Goal: Task Accomplishment & Management: Manage account settings

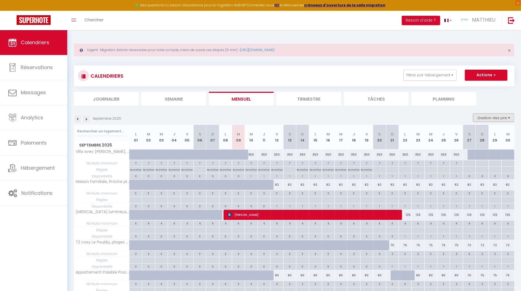
click at [487, 118] on button "Gestion des prix" at bounding box center [493, 118] width 41 height 8
click at [467, 135] on input "Nb Nuits minimum" at bounding box center [489, 135] width 50 height 6
checkbox input "false"
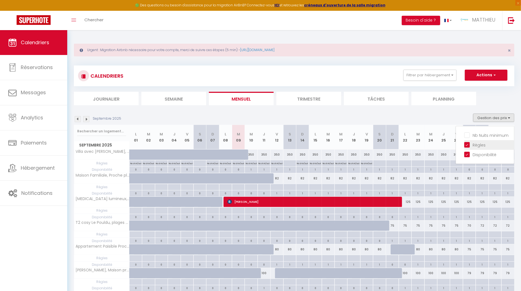
click at [467, 145] on input "Règles" at bounding box center [489, 145] width 50 height 6
checkbox input "false"
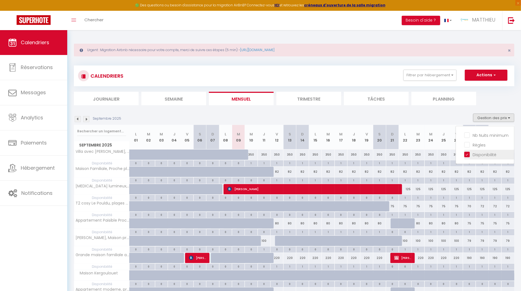
click at [467, 152] on input "Disponibilité" at bounding box center [489, 154] width 50 height 6
checkbox input "false"
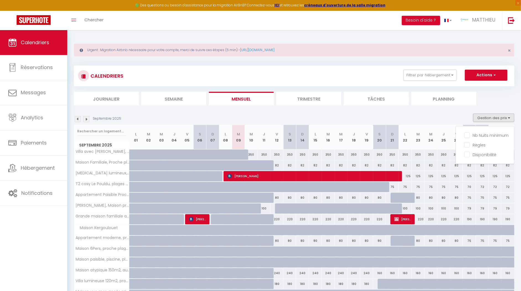
click at [409, 115] on div "Septembre 2025 Gestion des prix Nb Nuits minimum Règles Disponibilité" at bounding box center [294, 119] width 440 height 11
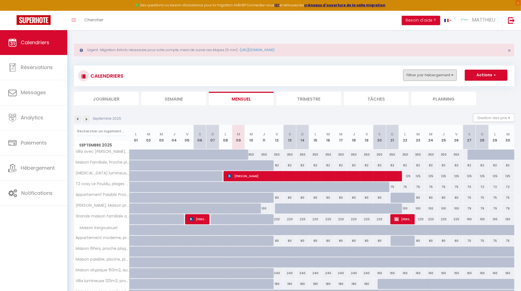
click at [431, 77] on button "Filtrer par hébergement" at bounding box center [429, 75] width 53 height 11
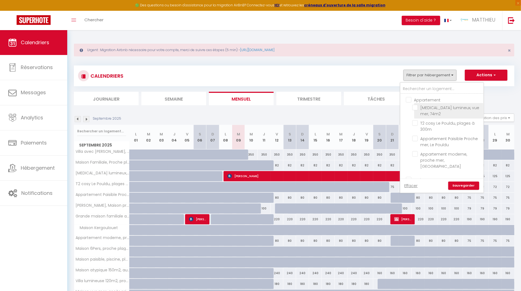
click at [416, 108] on input "[MEDICAL_DATA] lumineux, vue mer, 74m2" at bounding box center [446, 108] width 69 height 6
checkbox input "true"
checkbox input "false"
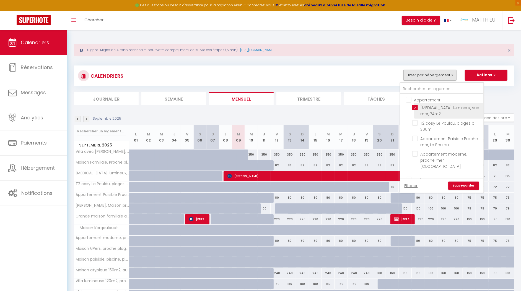
checkbox input "false"
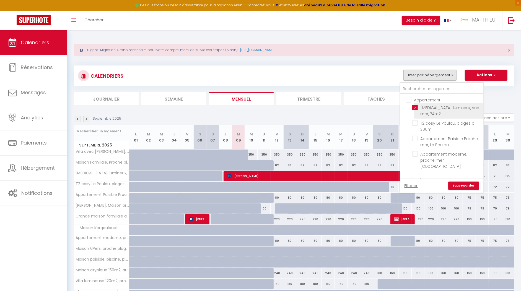
checkbox input "false"
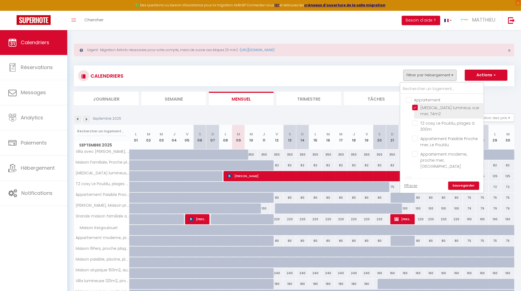
checkbox input "false"
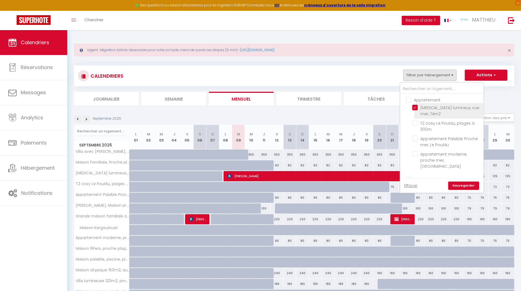
checkbox input "false"
checkbox input "true"
checkbox input "false"
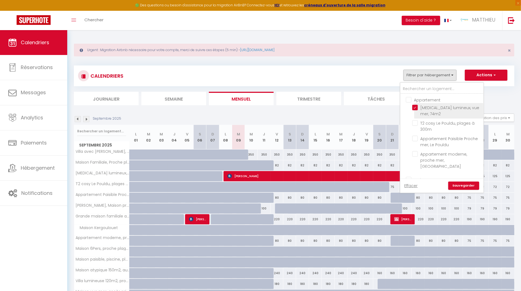
checkbox input "false"
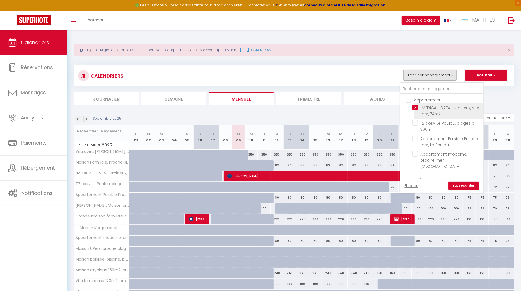
checkbox input "false"
click at [464, 185] on link "Sauvegarder" at bounding box center [463, 186] width 31 height 8
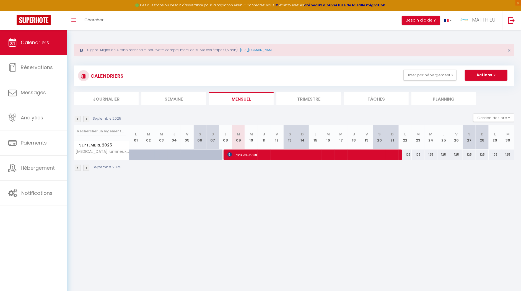
click at [79, 167] on img at bounding box center [78, 168] width 6 height 6
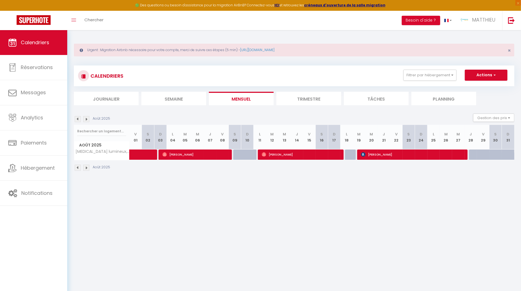
click at [79, 167] on img at bounding box center [78, 168] width 6 height 6
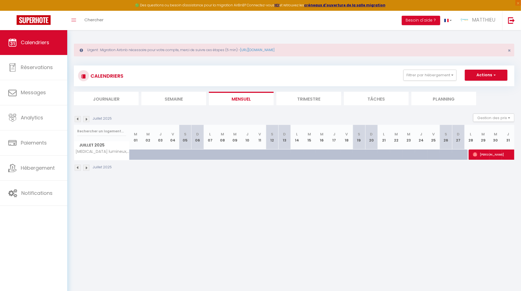
click at [291, 157] on div at bounding box center [297, 155] width 12 height 11
type input "139"
type input "Lun 14 Juillet 2025"
type input "[DATE]"
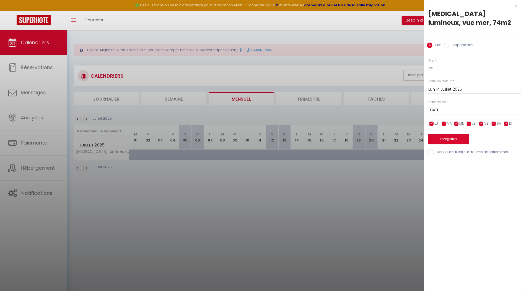
click at [271, 184] on div at bounding box center [260, 145] width 521 height 291
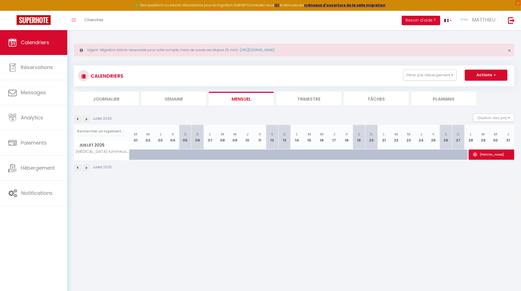
click at [326, 97] on li "Trimestre" at bounding box center [308, 99] width 65 height 14
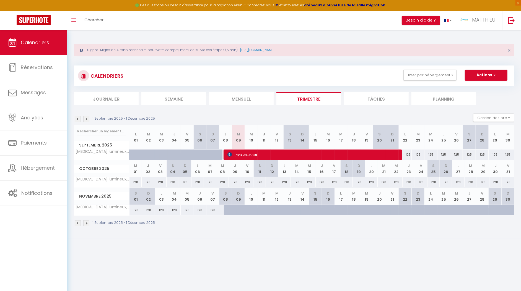
click at [86, 224] on img at bounding box center [86, 223] width 6 height 6
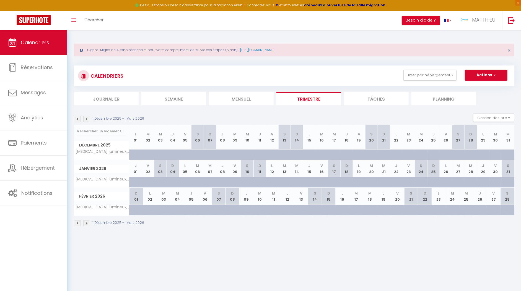
click at [86, 224] on img at bounding box center [86, 223] width 6 height 6
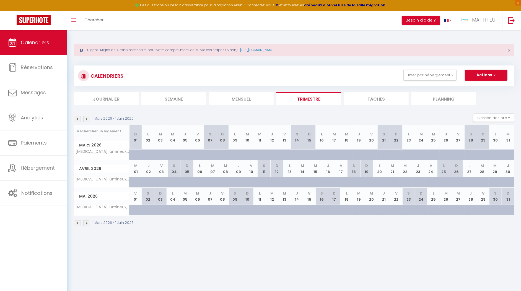
click at [86, 223] on img at bounding box center [86, 223] width 6 height 6
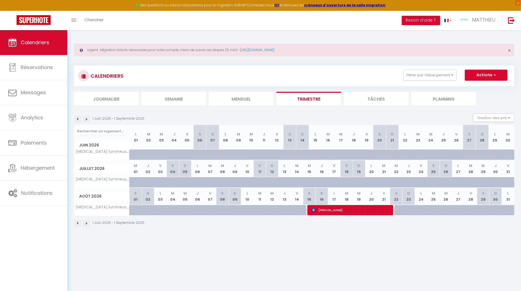
click at [272, 181] on div at bounding box center [276, 185] width 12 height 11
type input "120"
type input "Dim 12 Juillet 2026"
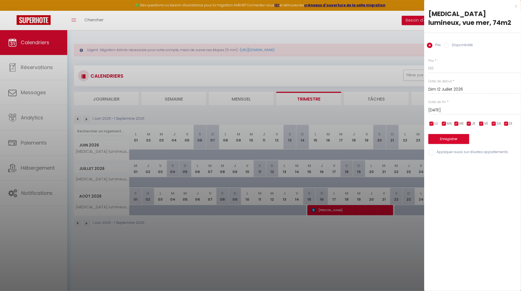
click at [447, 109] on input "[DATE]" at bounding box center [474, 110] width 93 height 7
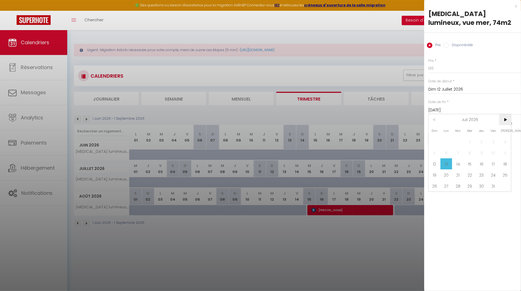
click at [510, 119] on span ">" at bounding box center [505, 119] width 12 height 11
click at [507, 164] on span "15" at bounding box center [505, 163] width 12 height 11
type input "[DATE]"
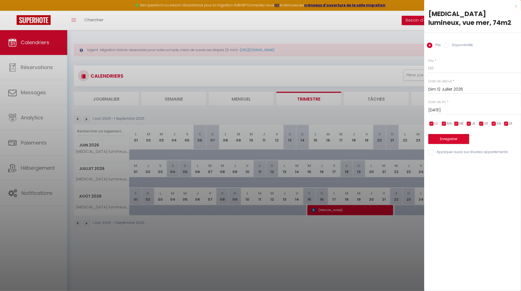
click at [456, 74] on div "Prix * 120 Statut * Disponible Indisponible Date de début * [DATE] < [DATE] > D…" at bounding box center [472, 103] width 97 height 104
click at [457, 71] on input "120" at bounding box center [474, 68] width 93 height 10
type input "180"
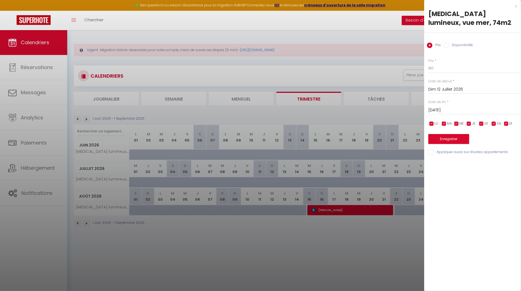
click at [482, 179] on div "x [MEDICAL_DATA] lumineux, vue mer, 74m2 Prix Disponibilité Prix * 180 Statut *…" at bounding box center [472, 145] width 97 height 291
click at [453, 141] on button "Enregistrer" at bounding box center [448, 139] width 41 height 10
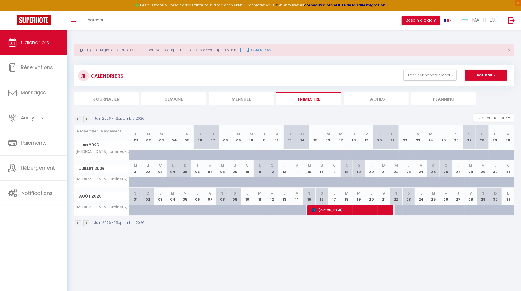
click at [260, 181] on div at bounding box center [264, 185] width 12 height 11
type input "120"
type input "[DATE]"
type input "Dim 12 Juillet 2026"
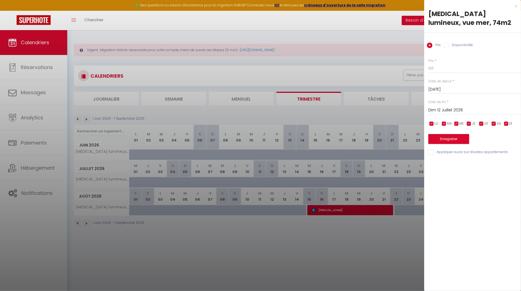
click at [454, 87] on input "[DATE]" at bounding box center [474, 89] width 93 height 7
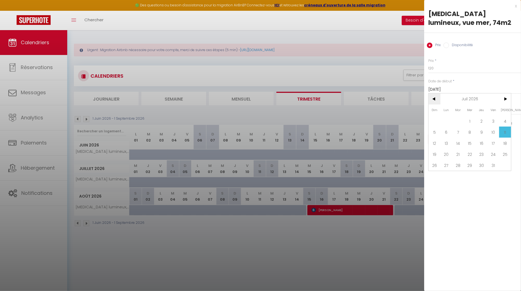
click at [437, 99] on span "<" at bounding box center [434, 98] width 12 height 11
click at [503, 119] on span "6" at bounding box center [505, 121] width 12 height 11
type input "[DATE]"
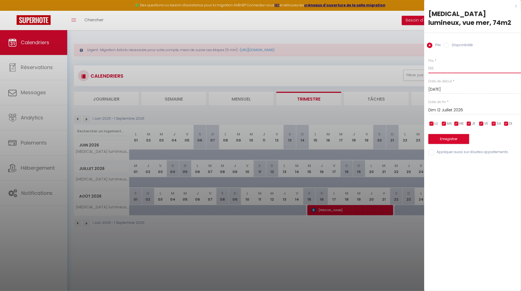
click at [449, 70] on input "120" at bounding box center [474, 68] width 93 height 10
type input "160"
click at [486, 181] on div "x [MEDICAL_DATA] lumineux, vue mer, 74m2 Prix Disponibilité Prix * 160 Statut *…" at bounding box center [472, 145] width 97 height 291
click at [445, 137] on button "Enregistrer" at bounding box center [448, 139] width 41 height 10
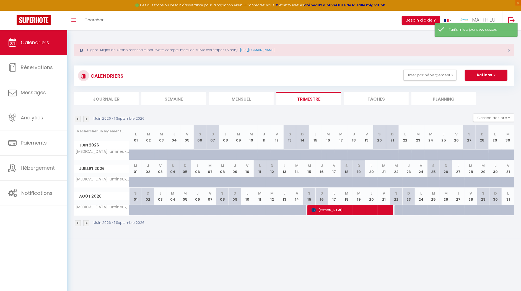
click at [397, 208] on div at bounding box center [400, 210] width 12 height 11
type input "120"
type input "[DATE]"
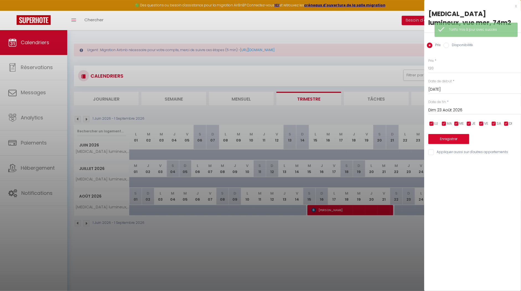
click at [442, 109] on input "Dim 23 Août 2026" at bounding box center [474, 110] width 93 height 7
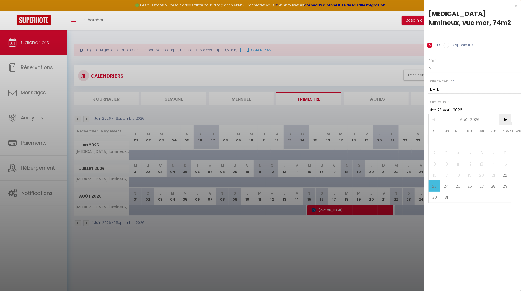
click at [506, 122] on span ">" at bounding box center [505, 119] width 12 height 11
click at [503, 153] on span "12" at bounding box center [505, 152] width 12 height 11
type input "[DATE]"
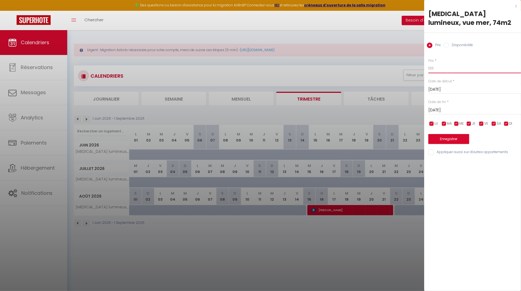
click at [445, 70] on input "120" at bounding box center [474, 68] width 93 height 10
click at [445, 71] on input "120" at bounding box center [474, 68] width 93 height 10
click at [432, 72] on input "170" at bounding box center [474, 68] width 93 height 10
type input "&"
type input "160"
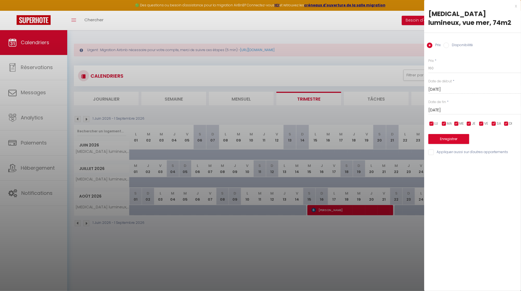
click at [476, 192] on div "x [MEDICAL_DATA] lumineux, vue mer, 74m2 Prix Disponibilité Prix * 160 Statut *…" at bounding box center [472, 145] width 97 height 291
click at [457, 141] on button "Enregistrer" at bounding box center [448, 139] width 41 height 10
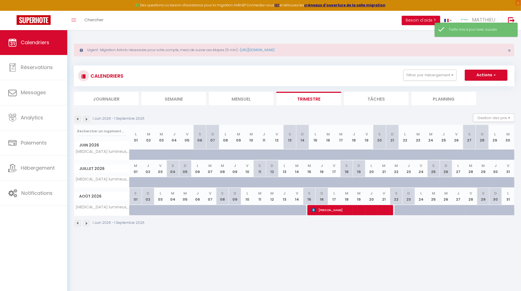
click at [88, 222] on img at bounding box center [86, 223] width 6 height 6
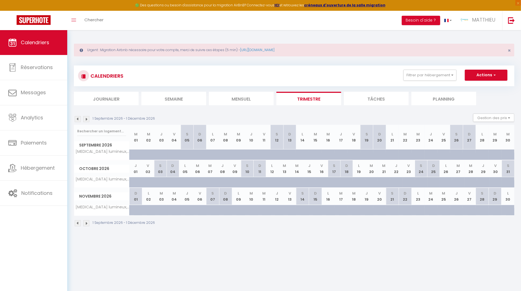
click at [278, 154] on div at bounding box center [281, 158] width 13 height 11
type input "120"
type input "[DATE]"
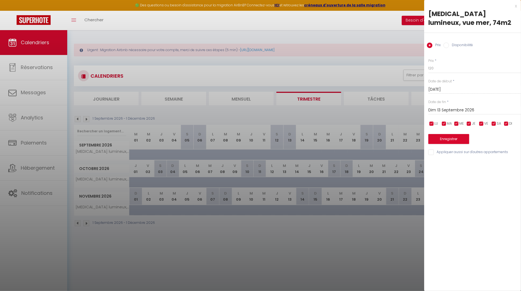
click at [480, 105] on div "[DATE] < [DATE] > Dim Lun Mar Mer Jeu Ven Sam 1 2 3 4 5 6 7 8 9 10 11 12 13 14 …" at bounding box center [474, 110] width 93 height 10
click at [473, 109] on input "Dim 13 Septembre 2026" at bounding box center [474, 110] width 93 height 7
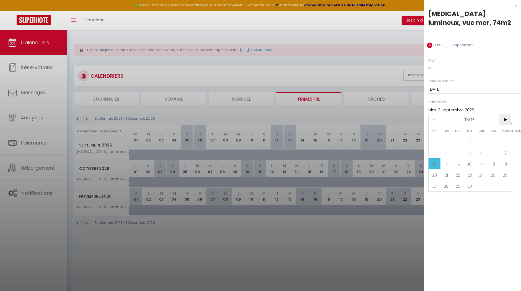
click at [508, 117] on span ">" at bounding box center [505, 119] width 12 height 11
click at [508, 116] on span ">" at bounding box center [505, 119] width 12 height 11
click at [505, 153] on span "14" at bounding box center [505, 152] width 12 height 11
type input "[DATE]"
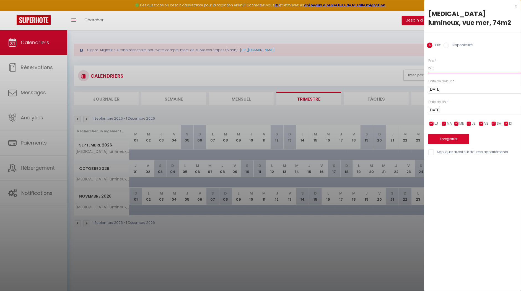
click at [453, 69] on input "120" at bounding box center [474, 68] width 93 height 10
type input "150"
click at [453, 141] on button "Enregistrer" at bounding box center [448, 139] width 41 height 10
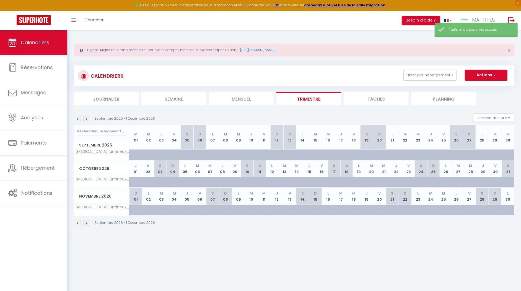
click at [302, 208] on div at bounding box center [306, 213] width 13 height 11
type input "[DATE]"
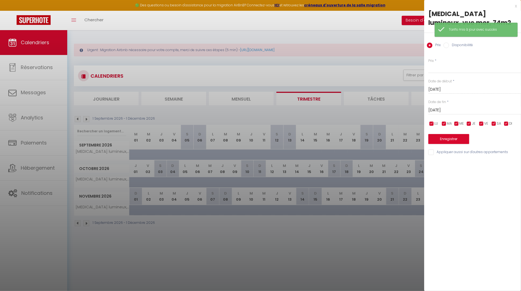
click at [453, 108] on input "[DATE]" at bounding box center [474, 110] width 93 height 7
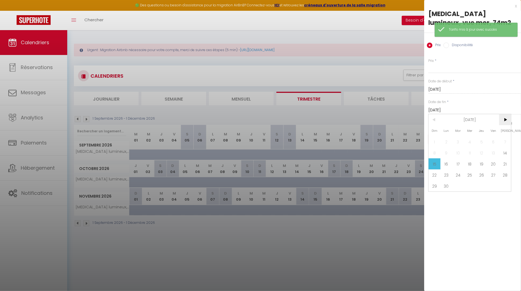
click at [509, 119] on span ">" at bounding box center [505, 119] width 12 height 11
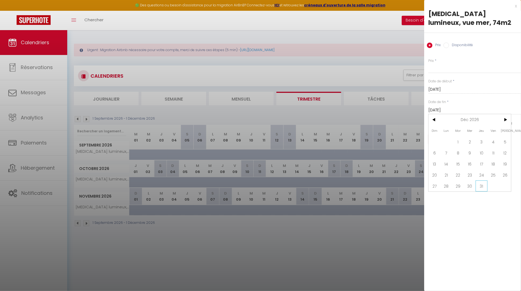
click at [478, 185] on span "31" at bounding box center [481, 186] width 12 height 11
type input "Jeu 31 Décembre 2026"
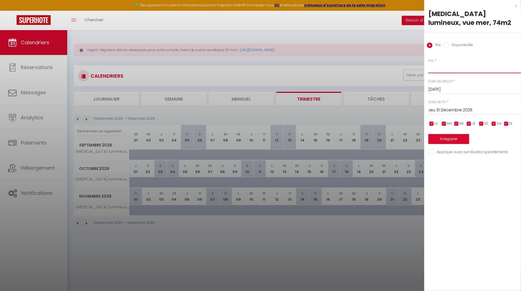
click at [451, 66] on input "Prix" at bounding box center [474, 68] width 93 height 10
type input "120"
click at [504, 189] on div "x [MEDICAL_DATA] lumineux, vue mer, 74m2 Prix Disponibilité Prix * 120 Statut *…" at bounding box center [472, 145] width 97 height 291
click at [454, 140] on button "Enregistrer" at bounding box center [448, 139] width 41 height 10
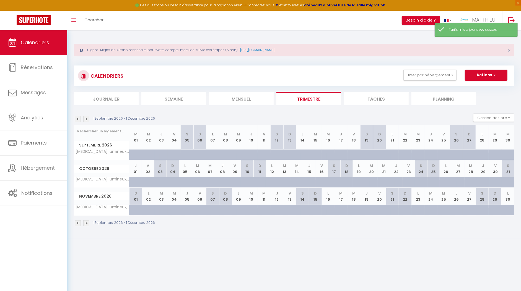
click at [75, 118] on img at bounding box center [78, 119] width 6 height 6
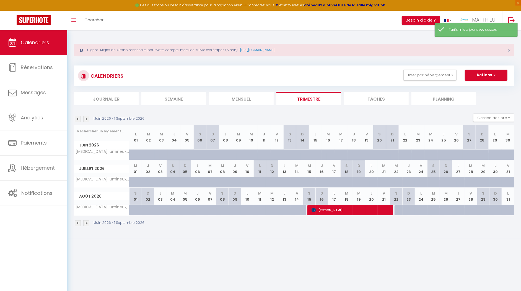
click at [75, 119] on img at bounding box center [78, 119] width 6 height 6
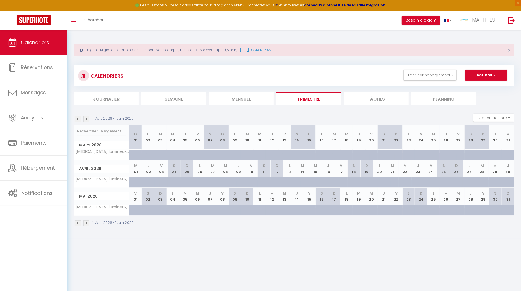
click at [75, 119] on img at bounding box center [78, 119] width 6 height 6
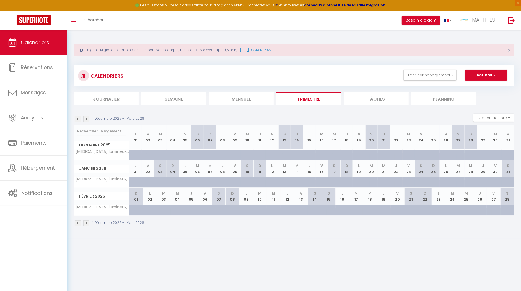
click at [134, 182] on div at bounding box center [140, 185] width 12 height 11
type input "120"
type input "Jeu 01 Janvier 2026"
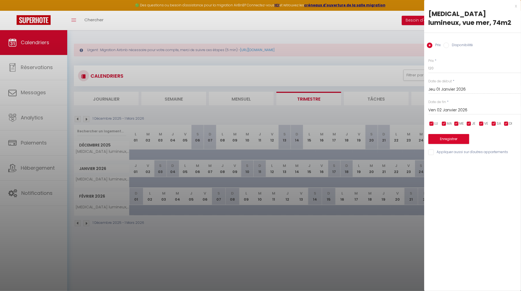
click at [447, 111] on input "Ven 02 Janvier 2026" at bounding box center [474, 110] width 93 height 7
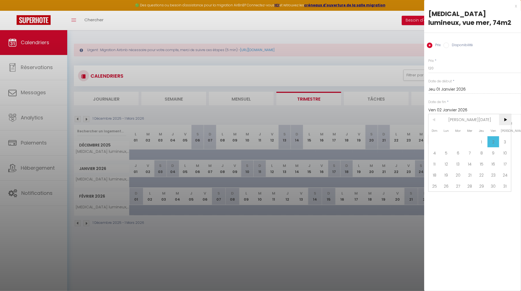
click at [503, 120] on span ">" at bounding box center [505, 119] width 12 height 11
click at [504, 119] on span ">" at bounding box center [505, 119] width 12 height 11
click at [504, 139] on span "4" at bounding box center [505, 141] width 12 height 11
type input "[DATE]"
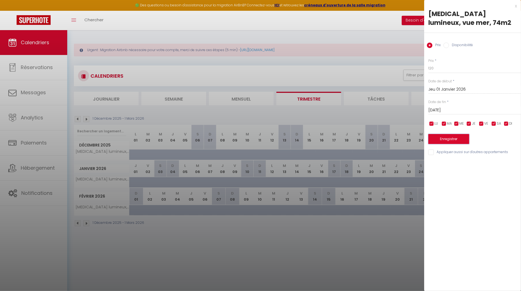
click at [449, 135] on button "Enregistrer" at bounding box center [448, 139] width 41 height 10
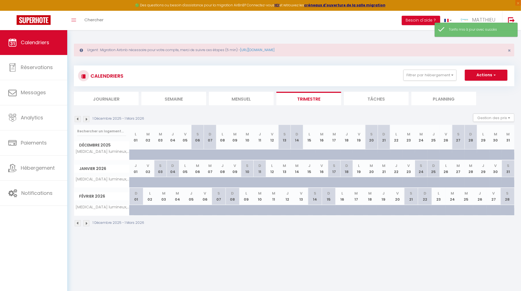
click at [87, 223] on img at bounding box center [86, 223] width 6 height 6
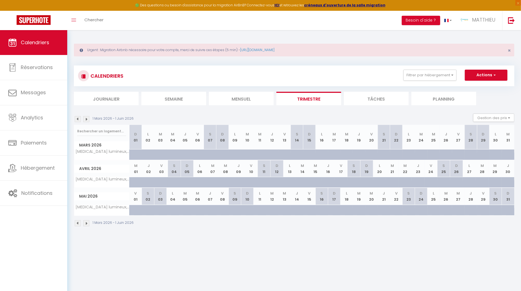
click at [174, 182] on div at bounding box center [178, 185] width 13 height 11
type input "120"
type input "[DATE]"
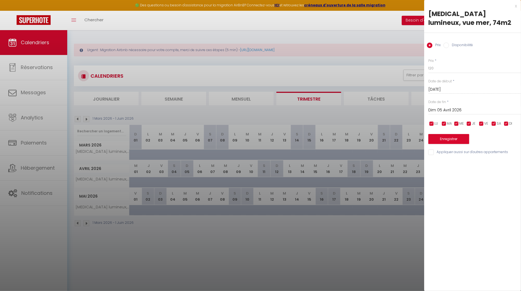
click at [443, 106] on div "[DATE] < [DATE] > Dim Lun Mar Mer Jeu Ven Sam 1 2 3 4 5 6 7 8 9 10 11 12 13 14 …" at bounding box center [474, 110] width 93 height 10
click at [443, 107] on input "Dim 05 Avril 2026" at bounding box center [474, 110] width 93 height 7
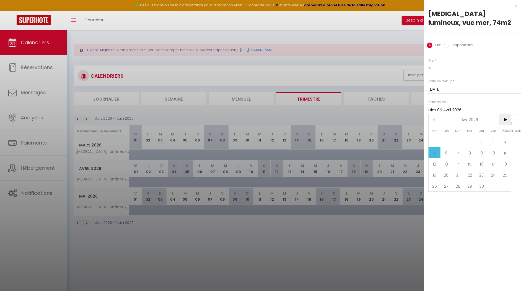
click at [501, 116] on span ">" at bounding box center [505, 119] width 12 height 11
click at [492, 140] on span "5" at bounding box center [493, 141] width 12 height 11
type input "Ven 05 Juin 2026"
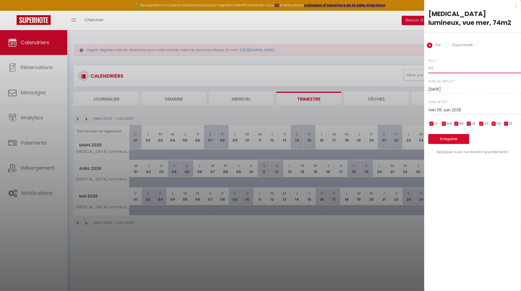
click at [445, 70] on input "120" at bounding box center [474, 68] width 93 height 10
click at [444, 70] on input "120" at bounding box center [474, 68] width 93 height 10
type input "140"
click at [454, 139] on button "Enregistrer" at bounding box center [448, 139] width 41 height 10
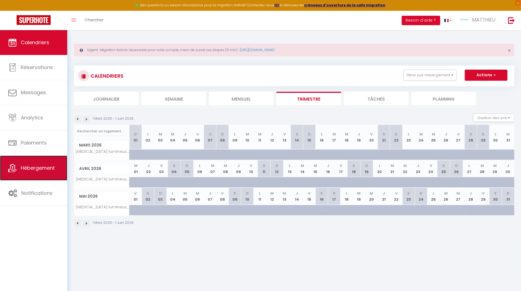
click at [58, 164] on link "Hébergement" at bounding box center [33, 168] width 67 height 25
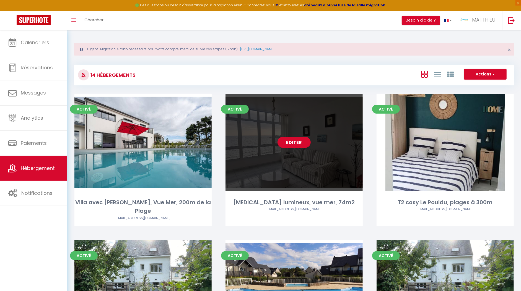
scroll to position [1, 0]
click at [300, 143] on link "Editer" at bounding box center [293, 142] width 33 height 11
click at [288, 142] on link "Editer" at bounding box center [293, 142] width 33 height 11
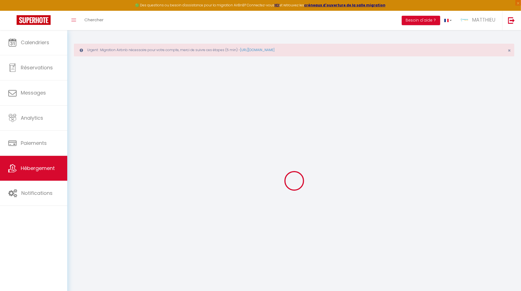
select select "+ 20 %"
select select "+ 24 %"
select select "+ 18 %"
select select
checkbox input "false"
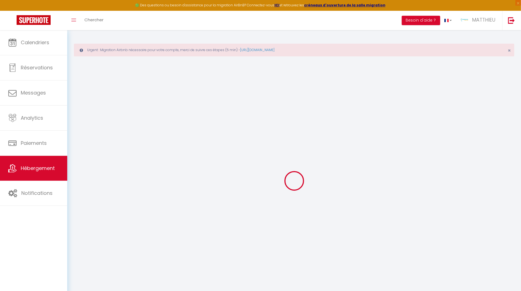
checkbox input "false"
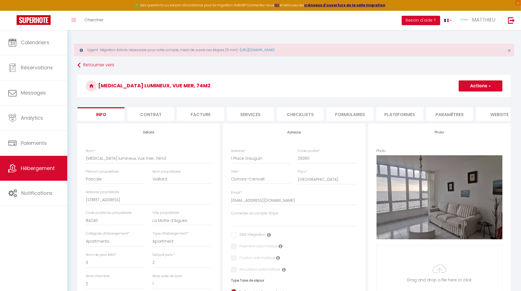
select select
checkbox input "false"
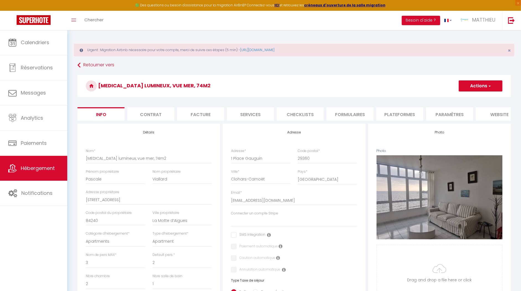
click at [391, 111] on li "Plateformes" at bounding box center [399, 114] width 47 height 14
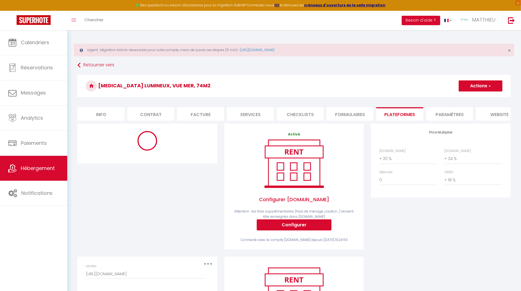
click at [379, 161] on div "[DOMAIN_NAME] 0 + 1 % + 2 % + 3 % + 4 % + 5 % + 6 % + 7 % + 8 %" at bounding box center [407, 156] width 65 height 16
click at [385, 161] on select "0 + 1 % + 2 % + 3 % + 4 % + 5 % + 6 % + 7 % + 8 % + 9 %" at bounding box center [408, 158] width 58 height 11
select select "+ 18 %"
click at [379, 158] on select "0 + 1 % + 2 % + 3 % + 4 % + 5 % + 6 % + 7 % + 8 % + 9 %" at bounding box center [408, 158] width 58 height 11
click at [424, 238] on div "Price Multiplier [DOMAIN_NAME] 0 + 1 % + 2 % + 3 % + 4 % + 5 % + 6 % + 7 %" at bounding box center [440, 190] width 147 height 133
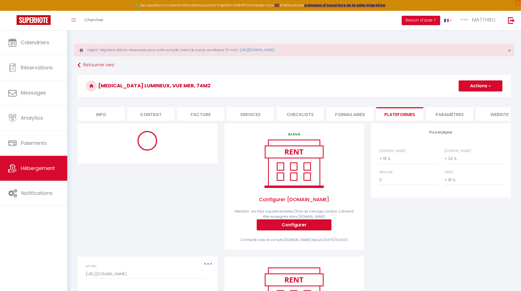
select select "7234-1405046804258082154"
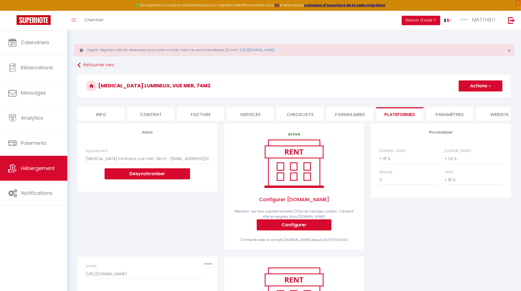
click at [473, 87] on button "Actions" at bounding box center [480, 85] width 44 height 11
click at [471, 96] on link "Enregistrer" at bounding box center [480, 98] width 44 height 7
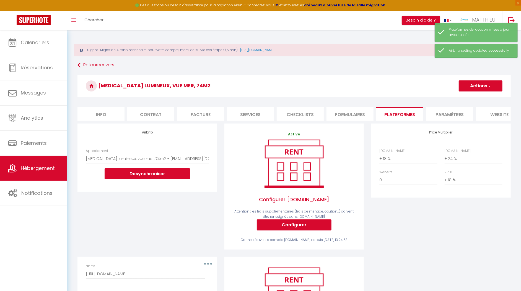
click at [432, 225] on div "Price Multiplier [DOMAIN_NAME] 0 + 1 % + 2 % + 3 % + 4 % + 5 % + 6 % + 7 %" at bounding box center [440, 190] width 147 height 133
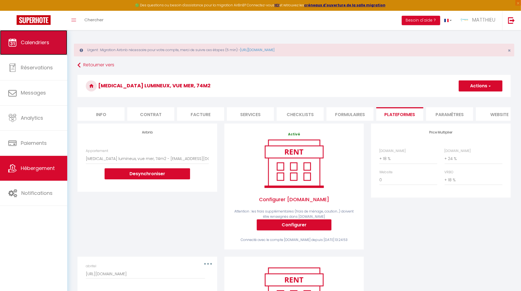
click at [41, 47] on link "Calendriers" at bounding box center [33, 42] width 67 height 25
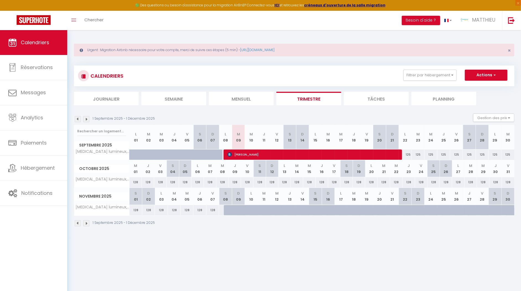
click at [86, 118] on img at bounding box center [86, 119] width 6 height 6
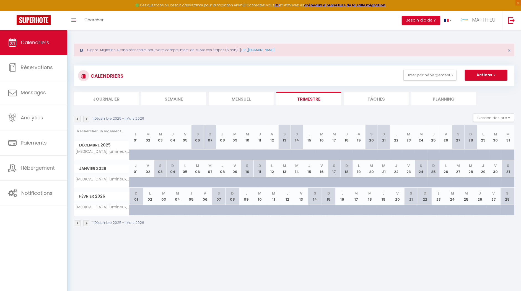
click at [79, 120] on img at bounding box center [78, 119] width 6 height 6
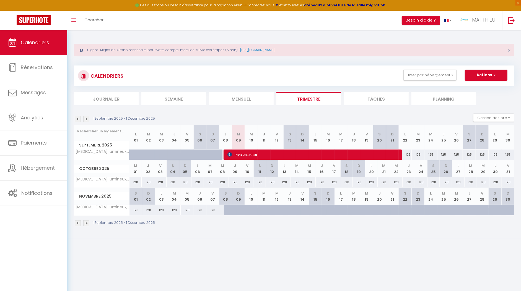
click at [87, 221] on img at bounding box center [86, 223] width 6 height 6
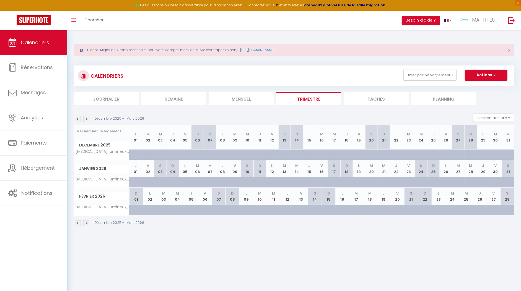
click at [87, 223] on img at bounding box center [86, 223] width 6 height 6
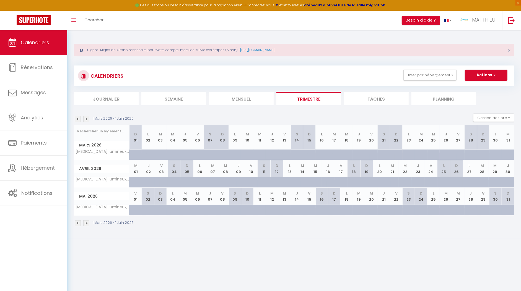
click at [132, 155] on div at bounding box center [135, 155] width 12 height 11
type input "120"
select select "1"
type input "Dim 01 Mars 2026"
type input "Lun 02 Mars 2026"
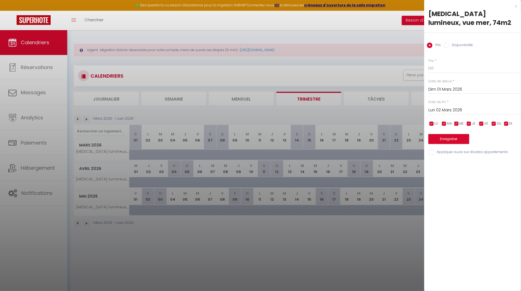
click at [447, 46] on input "Disponibilité" at bounding box center [446, 46] width 6 height 6
radio input "true"
radio input "false"
click at [456, 110] on input "Lun 02 Mars 2026" at bounding box center [474, 110] width 93 height 7
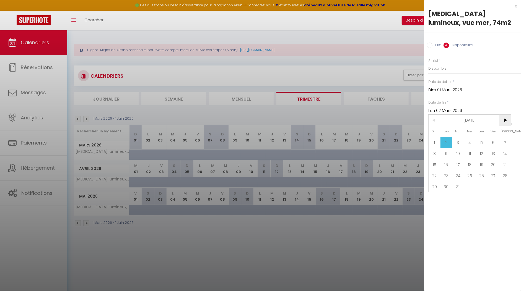
click at [506, 120] on span ">" at bounding box center [505, 120] width 12 height 11
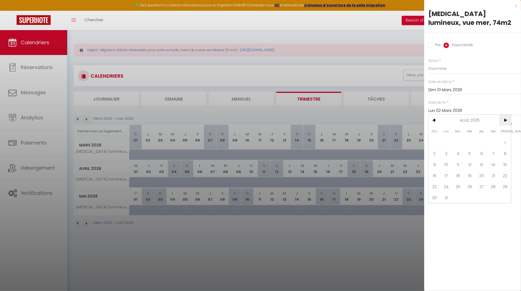
click at [506, 120] on span ">" at bounding box center [505, 120] width 12 height 11
click at [504, 141] on span "7" at bounding box center [505, 142] width 12 height 11
type input "[DATE]"
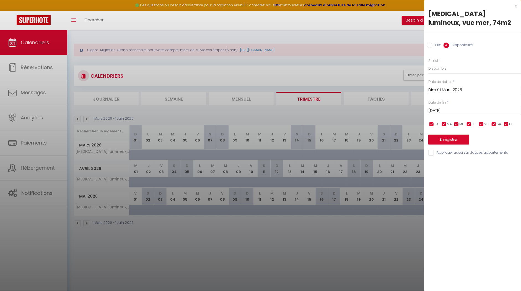
click at [477, 204] on div "x [MEDICAL_DATA] lumineux, vue mer, 74m2 Prix Disponibilité Prix * 120 Statut *…" at bounding box center [472, 145] width 97 height 291
click at [451, 138] on button "Enregistrer" at bounding box center [448, 140] width 41 height 10
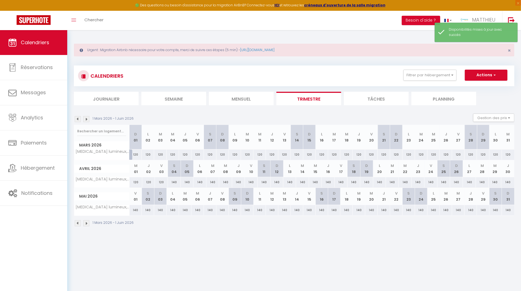
click at [136, 154] on div "120" at bounding box center [135, 155] width 12 height 10
select select "1"
type input "Dim 01 Mars 2026"
type input "Lun 02 Mars 2026"
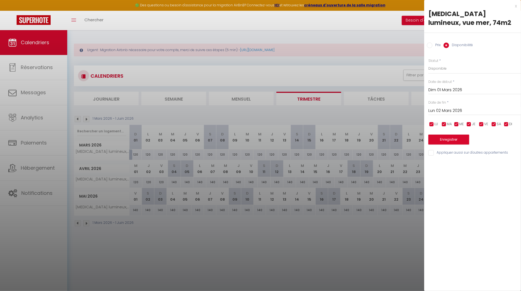
click at [433, 45] on label "Prix" at bounding box center [436, 46] width 8 height 6
click at [432, 45] on input "Prix" at bounding box center [430, 46] width 6 height 6
radio input "true"
radio input "false"
click at [453, 109] on input "Lun 02 Mars 2026" at bounding box center [474, 110] width 93 height 7
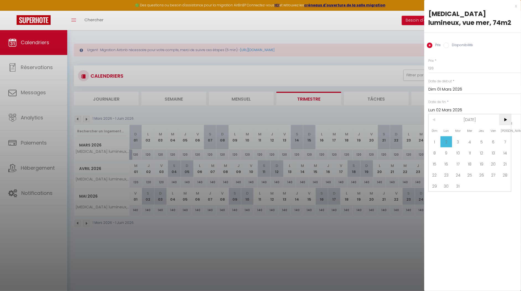
click at [506, 118] on span ">" at bounding box center [505, 119] width 12 height 11
click at [503, 140] on span "4" at bounding box center [505, 141] width 12 height 11
type input "[DATE]"
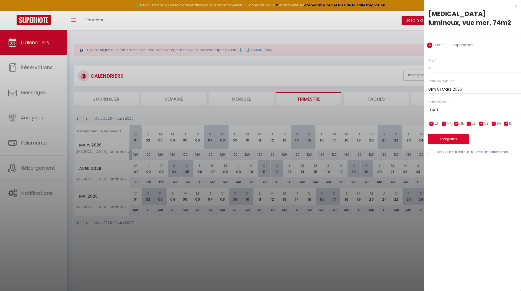
click at [447, 68] on input "120" at bounding box center [474, 68] width 93 height 10
type input "128"
click at [461, 229] on div "x [MEDICAL_DATA] lumineux, vue mer, 74m2 Prix Disponibilité Prix * 128 Statut *…" at bounding box center [472, 145] width 97 height 291
click at [454, 137] on button "Enregistrer" at bounding box center [448, 139] width 41 height 10
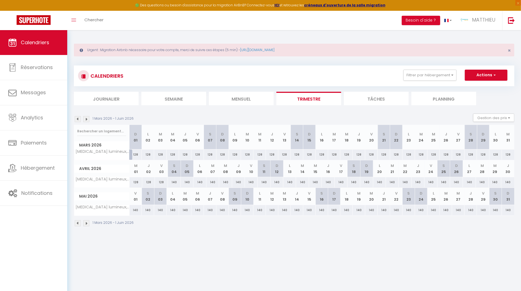
click at [85, 222] on img at bounding box center [86, 223] width 6 height 6
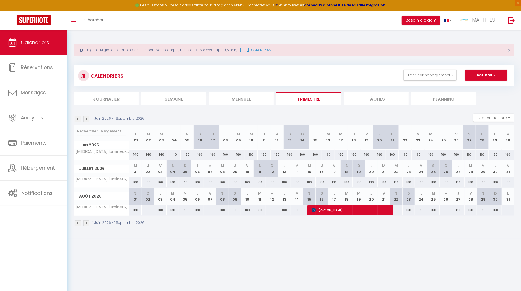
click at [80, 222] on img at bounding box center [78, 223] width 6 height 6
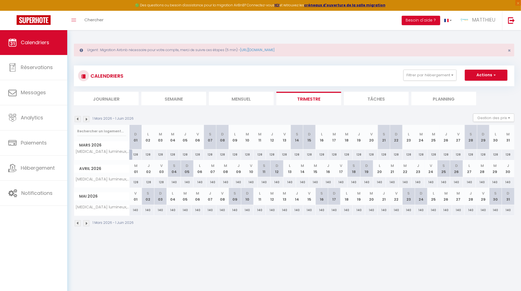
click at [136, 209] on div "140" at bounding box center [135, 210] width 12 height 10
type input "140"
type input "Ven 01 Mai 2026"
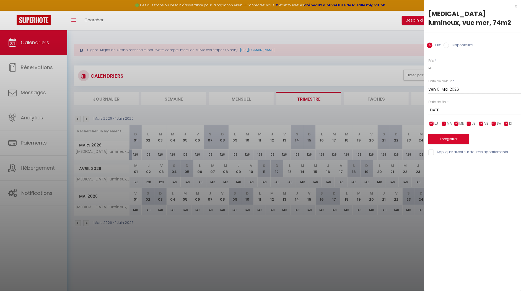
click at [443, 106] on div "[DATE] < [DATE] > Dim Lun Mar Mer Jeu Ven Sam 1 2 3 4 5 6 7 8 9 10 11 12 13 14 …" at bounding box center [474, 110] width 93 height 10
click at [443, 107] on input "[DATE]" at bounding box center [474, 110] width 93 height 7
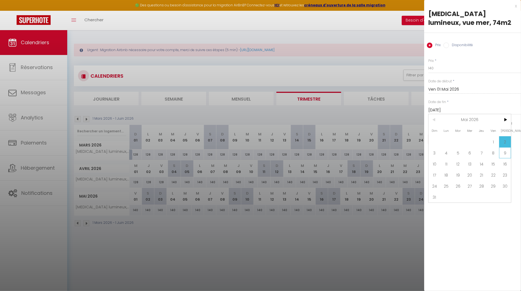
click at [506, 154] on span "9" at bounding box center [505, 152] width 12 height 11
type input "[DATE]"
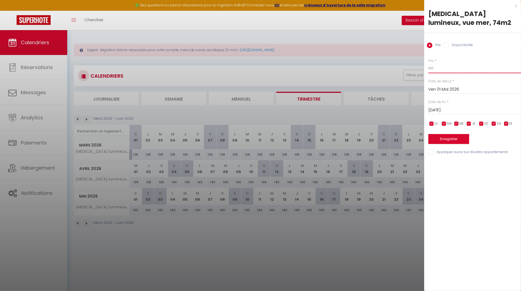
click at [447, 67] on input "140" at bounding box center [474, 68] width 93 height 10
type input "150"
click at [493, 210] on div "x [MEDICAL_DATA] lumineux, vue mer, 74m2 Prix Disponibilité Prix * 150 Statut *…" at bounding box center [472, 145] width 97 height 291
click at [459, 139] on button "Enregistrer" at bounding box center [448, 139] width 41 height 10
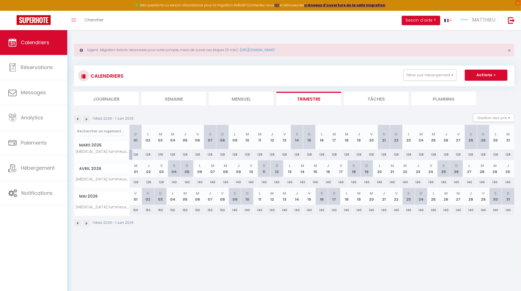
click at [163, 181] on div "128" at bounding box center [161, 182] width 13 height 10
type input "128"
type input "Ven 03 Avril 2026"
type input "[DATE]"
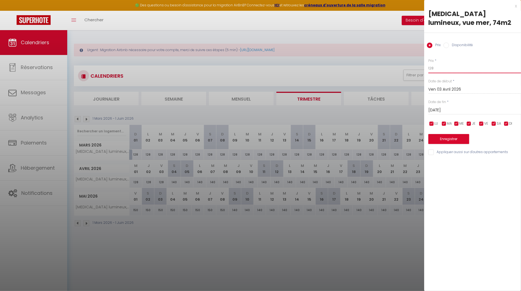
click at [451, 68] on input "128" at bounding box center [474, 68] width 93 height 10
type input "140"
drag, startPoint x: 511, startPoint y: 204, endPoint x: 507, endPoint y: 201, distance: 4.7
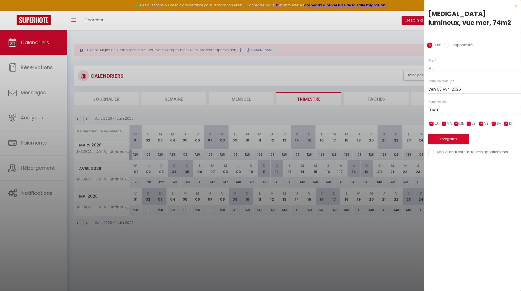
click at [511, 204] on div "x [MEDICAL_DATA] lumineux, vue mer, 74m2 Prix Disponibilité Prix * 140 Statut *…" at bounding box center [472, 145] width 97 height 291
click at [448, 141] on button "Enregistrer" at bounding box center [448, 139] width 41 height 10
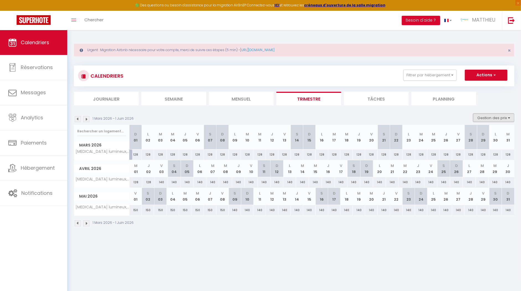
click at [491, 120] on button "Gestion des prix" at bounding box center [493, 118] width 41 height 8
click at [471, 133] on input "Nb Nuits minimum" at bounding box center [489, 135] width 50 height 6
checkbox input "true"
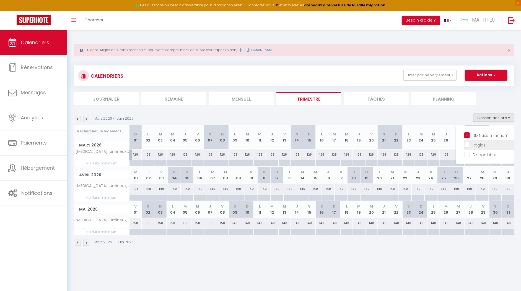
click at [473, 145] on input "Règles" at bounding box center [489, 145] width 50 height 6
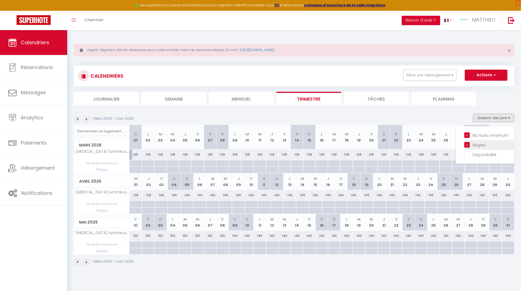
click at [473, 145] on input "Règles" at bounding box center [489, 145] width 50 height 6
checkbox input "false"
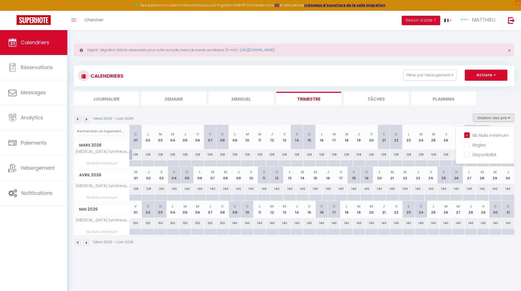
click at [383, 269] on body "🟢 Des questions ou besoin d'assistance pour la migration AirBnB? Connectez-vous…" at bounding box center [260, 175] width 521 height 291
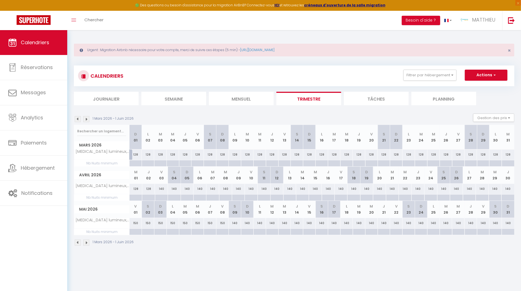
click at [138, 163] on div at bounding box center [135, 163] width 12 height 6
type input "Dim 01 Mars 2026"
type input "Lun 02 Mars 2026"
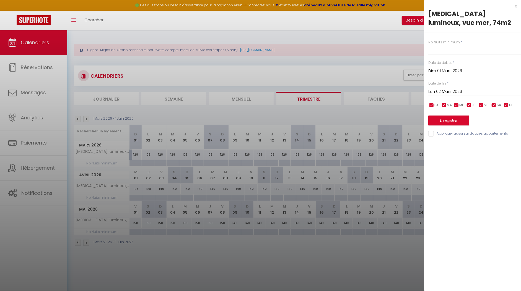
click at [516, 9] on div "x" at bounding box center [470, 6] width 93 height 7
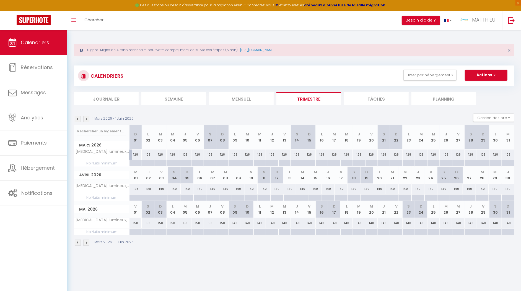
click at [80, 119] on img at bounding box center [78, 119] width 6 height 6
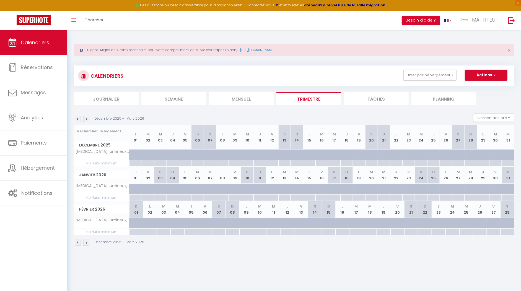
click at [79, 119] on img at bounding box center [78, 119] width 6 height 6
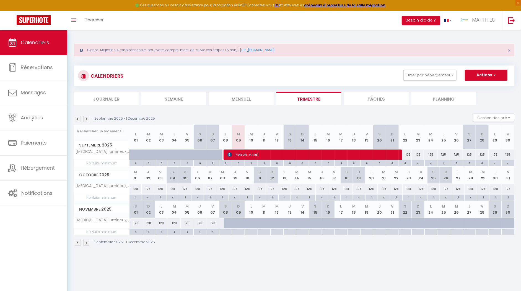
click at [79, 119] on img at bounding box center [78, 119] width 6 height 6
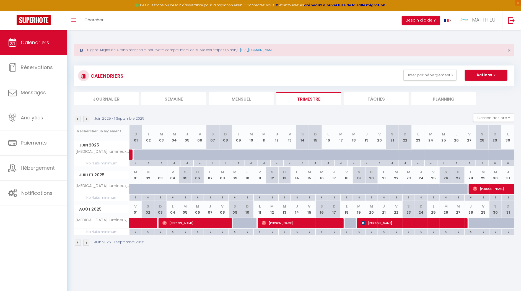
click at [79, 119] on img at bounding box center [78, 119] width 6 height 6
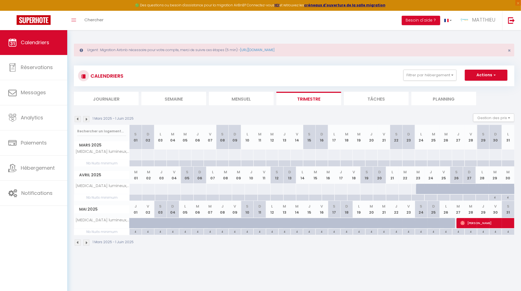
click at [79, 120] on img at bounding box center [78, 119] width 6 height 6
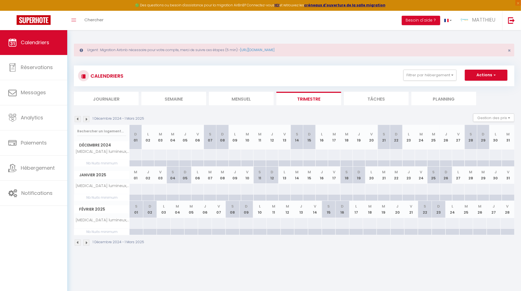
click at [88, 121] on img at bounding box center [86, 119] width 6 height 6
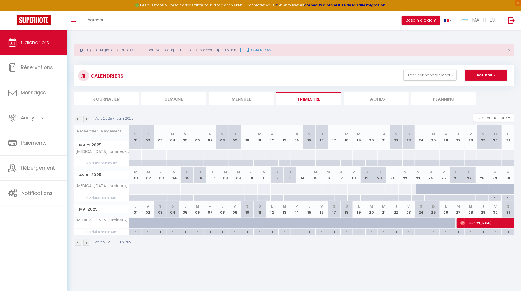
click at [88, 121] on img at bounding box center [86, 119] width 6 height 6
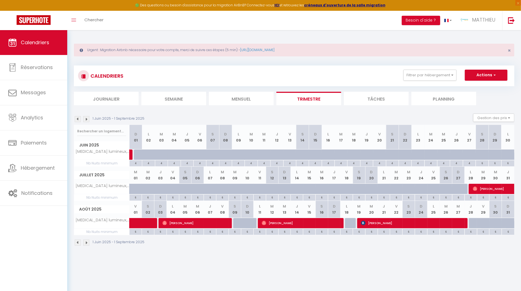
click at [88, 121] on img at bounding box center [86, 119] width 6 height 6
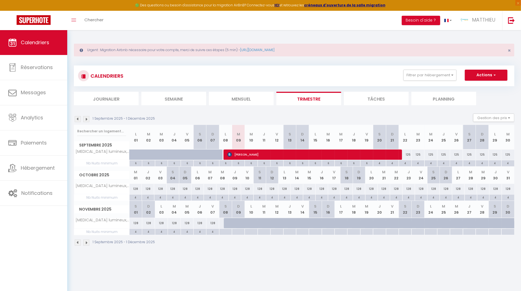
click at [88, 121] on img at bounding box center [86, 119] width 6 height 6
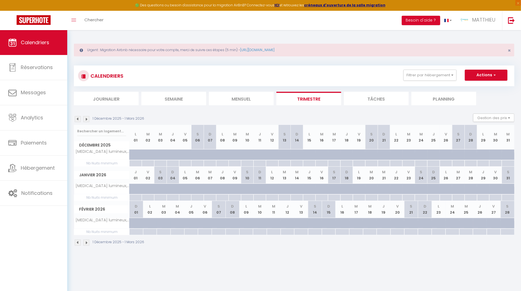
click at [88, 121] on img at bounding box center [86, 119] width 6 height 6
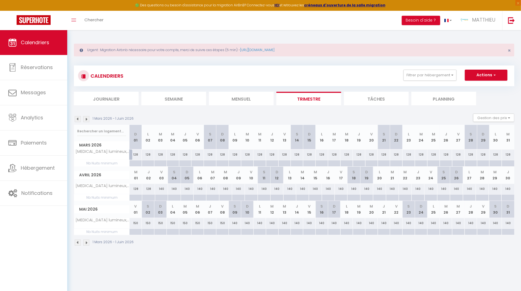
click at [136, 163] on div at bounding box center [135, 163] width 12 height 6
type input "Dim 01 Mars 2026"
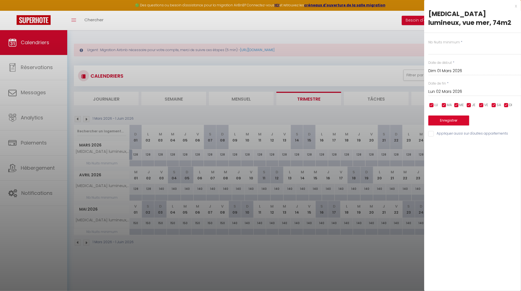
click at [457, 92] on input "Lun 02 Mars 2026" at bounding box center [474, 91] width 93 height 7
click at [505, 101] on span ">" at bounding box center [505, 101] width 12 height 11
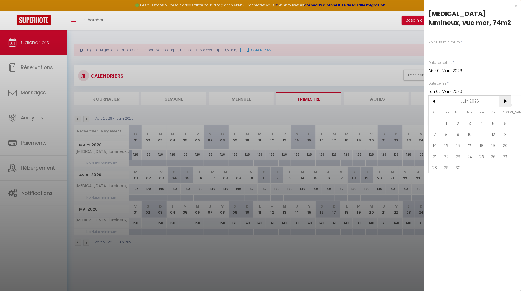
click at [505, 101] on span ">" at bounding box center [505, 101] width 12 height 11
click at [504, 102] on span ">" at bounding box center [505, 101] width 12 height 11
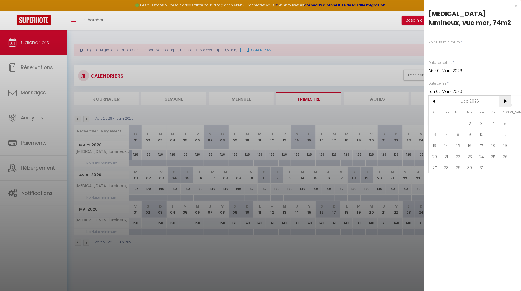
click at [504, 102] on span ">" at bounding box center [505, 101] width 12 height 11
click at [437, 179] on span "31" at bounding box center [434, 178] width 12 height 11
type input "Dim 31 Janvier 2027"
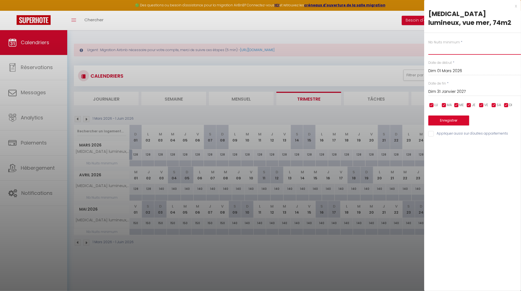
click at [457, 50] on input "text" at bounding box center [474, 50] width 93 height 10
type input "4"
click at [460, 119] on button "Enregistrer" at bounding box center [448, 121] width 41 height 10
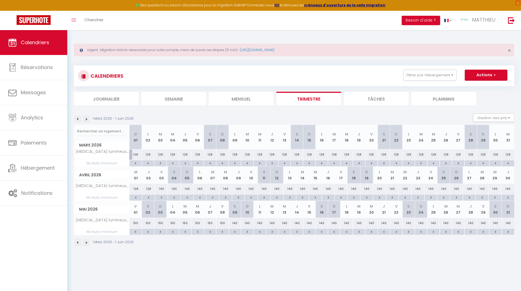
click at [88, 242] on img at bounding box center [86, 243] width 6 height 6
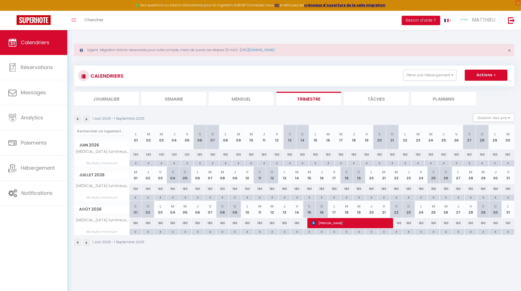
click at [469, 162] on div "4" at bounding box center [469, 162] width 12 height 5
type input "4"
type input "[DATE]"
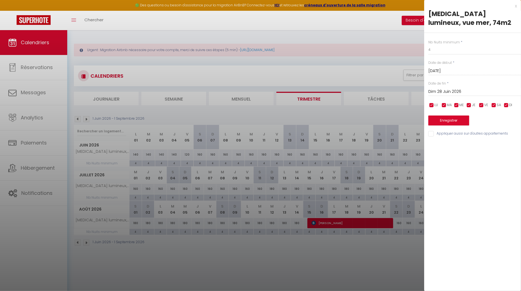
click at [455, 93] on input "Dim 28 Juin 2026" at bounding box center [474, 91] width 93 height 7
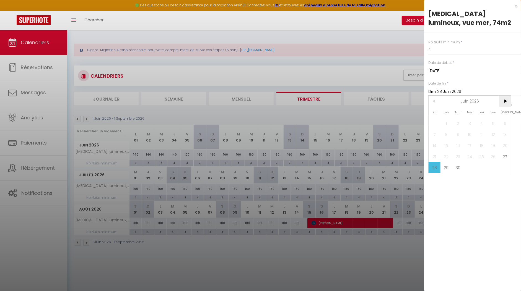
click at [505, 102] on span ">" at bounding box center [505, 101] width 12 height 11
click at [506, 100] on span ">" at bounding box center [505, 101] width 12 height 11
click at [507, 123] on span "5" at bounding box center [505, 123] width 12 height 11
type input "[DATE]"
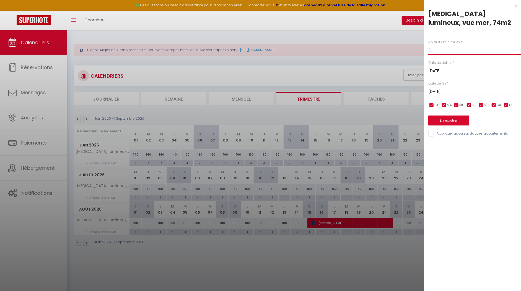
click at [448, 53] on input "4" at bounding box center [474, 50] width 93 height 10
type input "7"
click at [472, 171] on div "x [MEDICAL_DATA] lumineux, vue mer, 74m2 Nb Nuits minimum * 7 Date de début * […" at bounding box center [472, 145] width 97 height 291
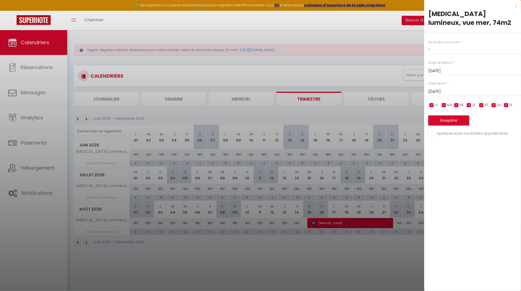
click at [455, 118] on button "Enregistrer" at bounding box center [448, 121] width 41 height 10
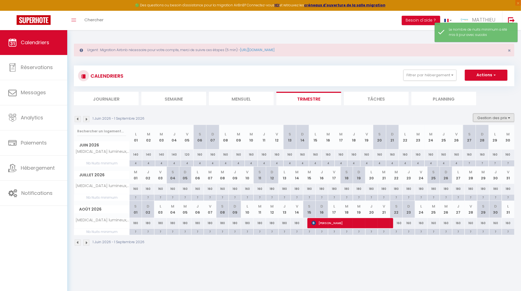
click at [482, 119] on button "Gestion des prix" at bounding box center [493, 118] width 41 height 8
click at [466, 147] on li "Règles" at bounding box center [489, 145] width 50 height 10
click at [488, 120] on button "Gestion des prix" at bounding box center [493, 118] width 41 height 8
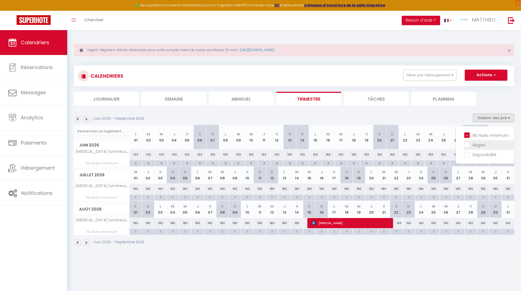
click at [468, 146] on input "Règles" at bounding box center [489, 145] width 50 height 6
checkbox input "true"
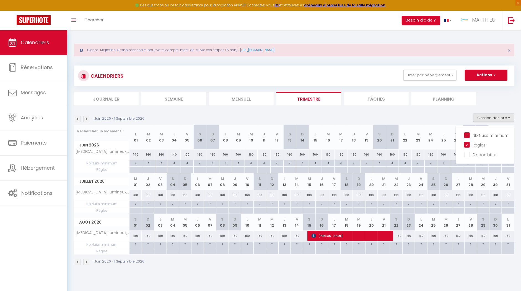
click at [507, 101] on ul "Journalier [GEOGRAPHIC_DATA] Mensuel Trimestre Tâches Planning" at bounding box center [294, 99] width 440 height 14
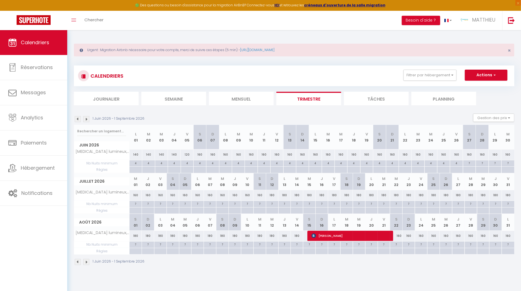
click at [468, 171] on div at bounding box center [468, 170] width 13 height 6
type input "[DATE]"
type input "Dim 28 Juin 2026"
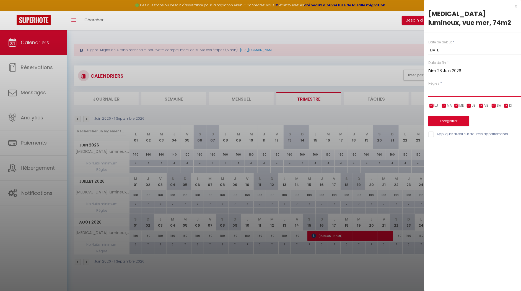
click at [438, 92] on select "Aucun No Checkin No Checkout Pas d'arrivée / Pas de départ" at bounding box center [474, 91] width 93 height 11
select select "3"
click at [428, 86] on select "Aucun No Checkin No Checkout Pas d'arrivée / Pas de départ" at bounding box center [474, 91] width 93 height 11
click at [495, 106] on input "checkbox" at bounding box center [494, 106] width 6 height 6
checkbox input "false"
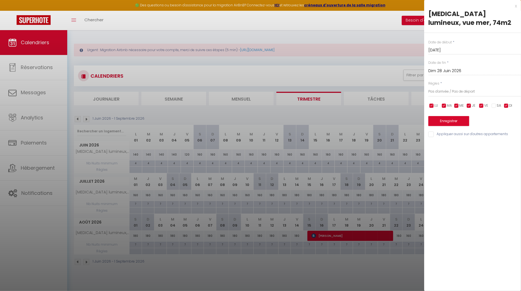
click at [463, 72] on input "Dim 28 Juin 2026" at bounding box center [474, 70] width 93 height 7
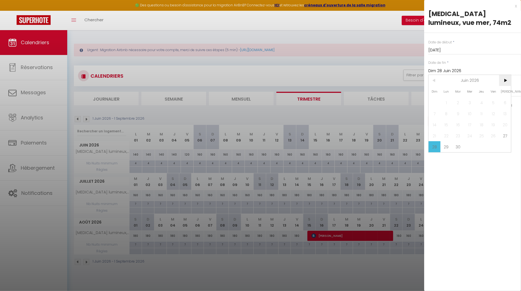
click at [501, 79] on span ">" at bounding box center [505, 80] width 12 height 11
click at [507, 102] on span "5" at bounding box center [505, 102] width 12 height 11
type input "[DATE]"
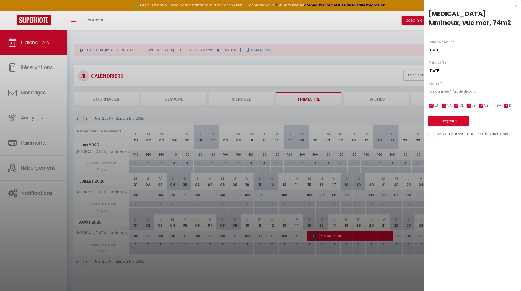
click at [498, 188] on div "x [MEDICAL_DATA] lumineux, vue mer, 74m2 Date de début * [DATE] < [DATE] > Dim …" at bounding box center [472, 145] width 97 height 291
click at [455, 123] on button "Enregistrer" at bounding box center [448, 121] width 41 height 10
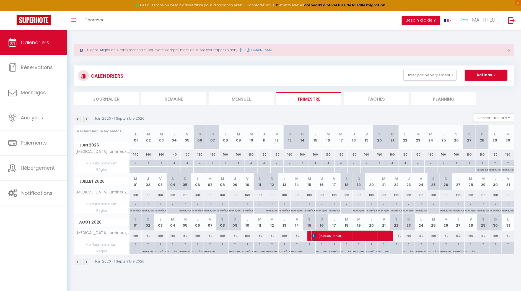
click at [326, 232] on span "[PERSON_NAME]" at bounding box center [351, 236] width 80 height 11
select select "OK"
select select "KO"
select select "0"
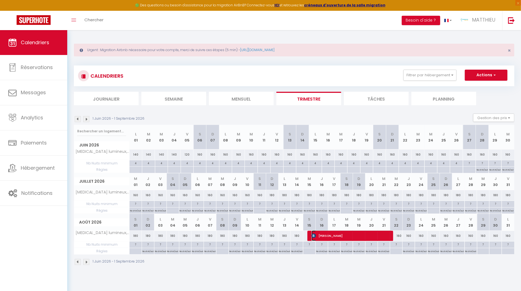
select select "1"
select select
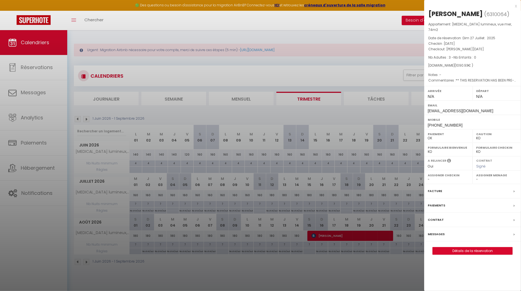
click at [515, 6] on div "x" at bounding box center [470, 6] width 93 height 7
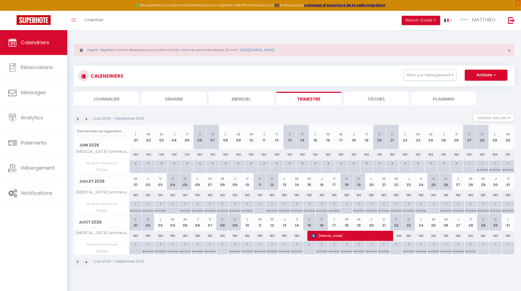
click at [86, 261] on img at bounding box center [86, 262] width 6 height 6
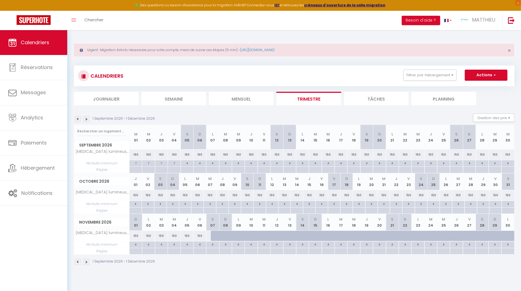
click at [86, 261] on img at bounding box center [86, 262] width 6 height 6
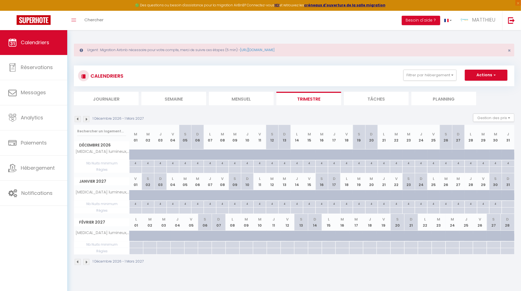
click at [79, 261] on img at bounding box center [78, 262] width 6 height 6
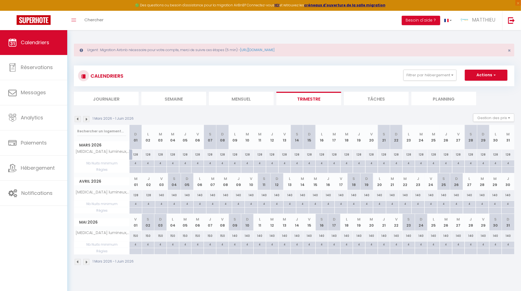
click at [79, 261] on img at bounding box center [78, 262] width 6 height 6
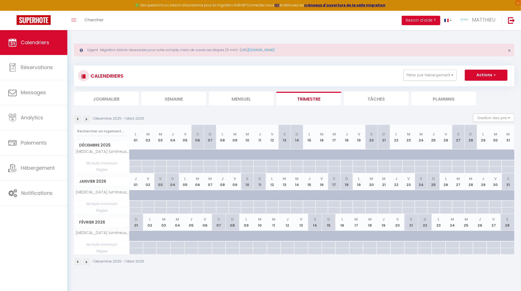
click at [79, 261] on img at bounding box center [78, 262] width 6 height 6
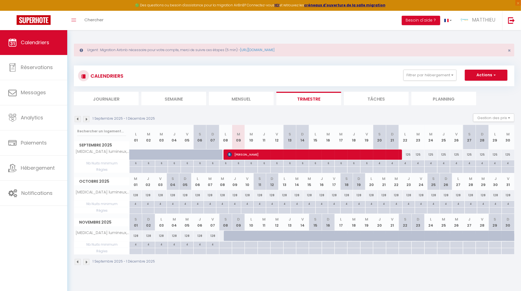
click at [88, 261] on img at bounding box center [86, 262] width 6 height 6
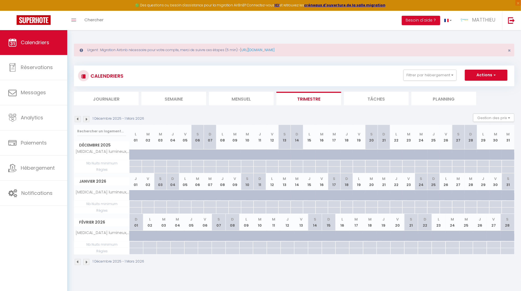
click at [79, 261] on img at bounding box center [78, 262] width 6 height 6
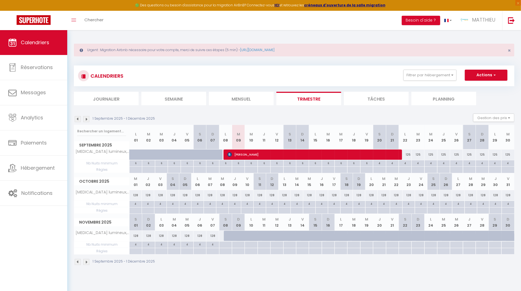
click at [79, 260] on img at bounding box center [78, 262] width 6 height 6
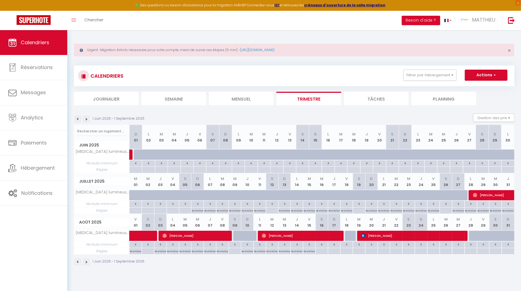
click at [86, 260] on img at bounding box center [86, 262] width 6 height 6
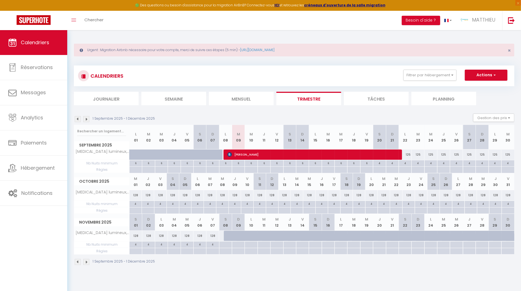
click at [86, 260] on img at bounding box center [86, 262] width 6 height 6
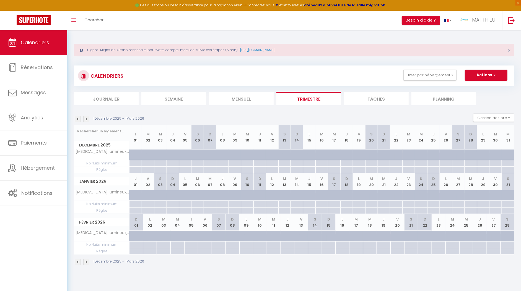
click at [86, 260] on img at bounding box center [86, 262] width 6 height 6
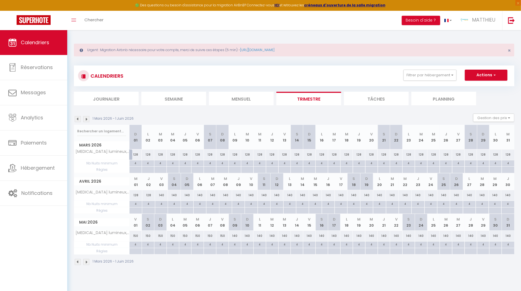
click at [86, 260] on img at bounding box center [86, 262] width 6 height 6
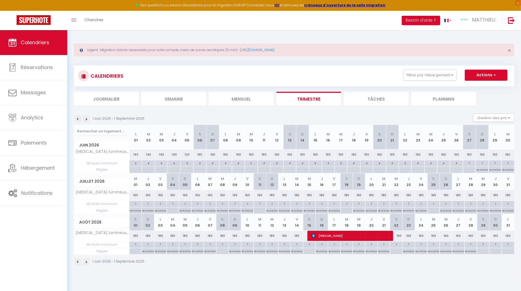
click at [79, 259] on img at bounding box center [78, 262] width 6 height 6
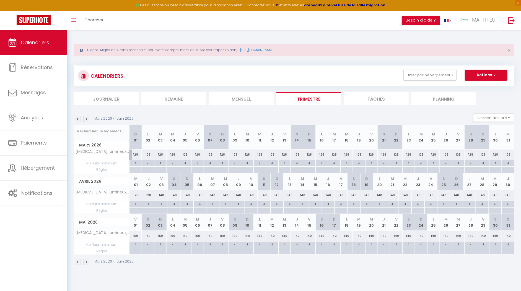
click at [76, 119] on img at bounding box center [78, 119] width 6 height 6
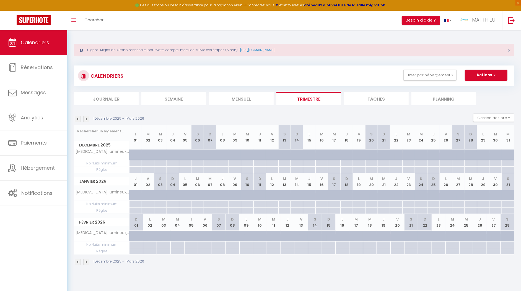
click at [87, 120] on img at bounding box center [86, 119] width 6 height 6
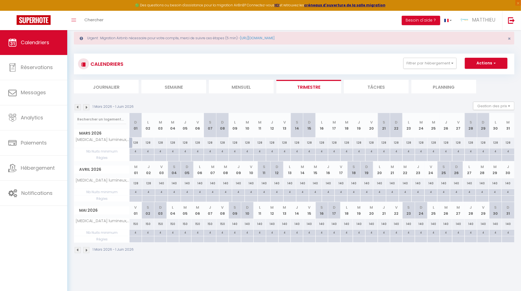
scroll to position [30, 0]
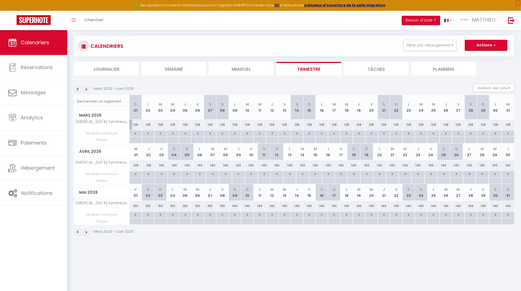
click at [85, 230] on img at bounding box center [86, 232] width 6 height 6
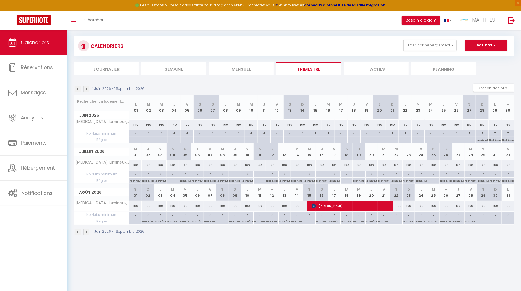
click at [88, 231] on img at bounding box center [86, 232] width 6 height 6
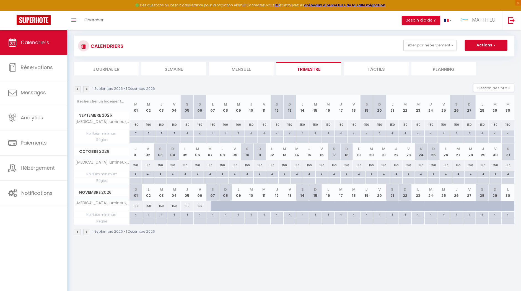
click at [74, 231] on div "1 Septembre 2026 - 1 Décembre 2026" at bounding box center [115, 232] width 83 height 6
click at [76, 231] on img at bounding box center [78, 232] width 6 height 6
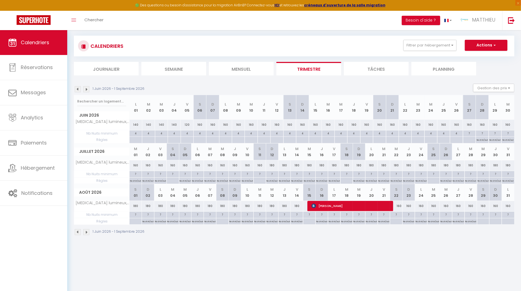
click at [76, 231] on img at bounding box center [78, 232] width 6 height 6
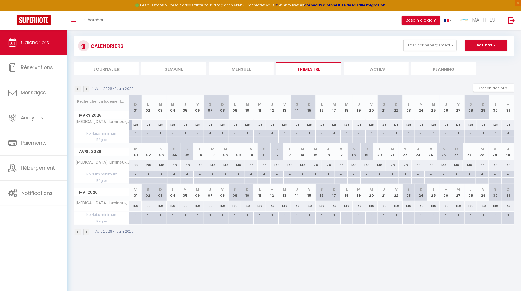
click at [89, 230] on img at bounding box center [86, 232] width 6 height 6
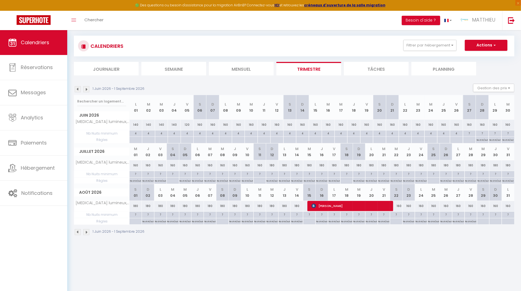
click at [87, 232] on img at bounding box center [86, 232] width 6 height 6
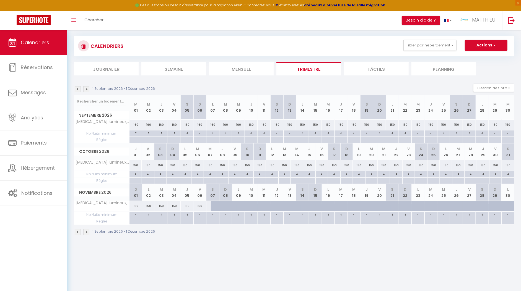
click at [162, 164] on div "150" at bounding box center [160, 165] width 12 height 10
type input "150"
type input "[PERSON_NAME][DATE]"
type input "Dim 04 Octobre 2026"
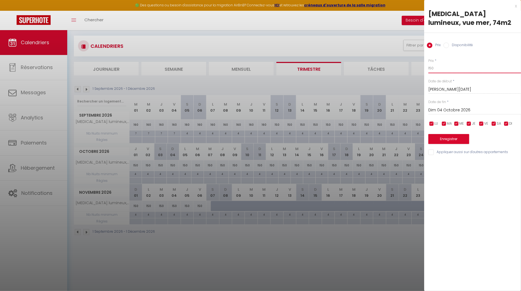
click at [431, 69] on input "150" at bounding box center [474, 68] width 93 height 10
type input "140"
click at [449, 111] on input "Dim 04 Octobre 2026" at bounding box center [474, 110] width 93 height 7
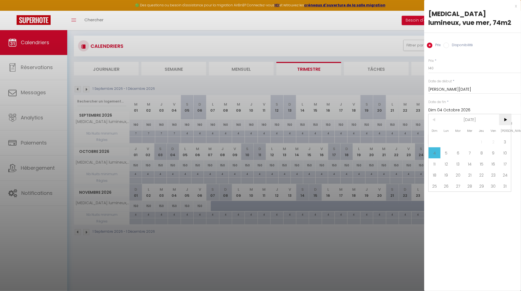
click at [510, 122] on span ">" at bounding box center [505, 119] width 12 height 11
click at [506, 143] on span "7" at bounding box center [505, 141] width 12 height 11
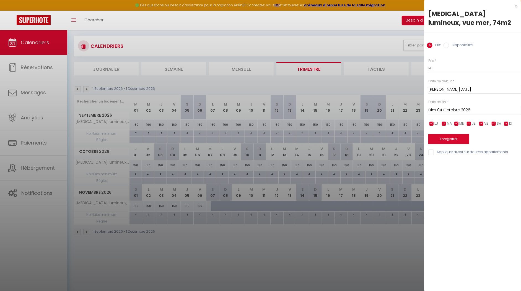
type input "[DATE]"
click at [461, 141] on button "Enregistrer" at bounding box center [448, 139] width 41 height 10
